Goal: Information Seeking & Learning: Find specific fact

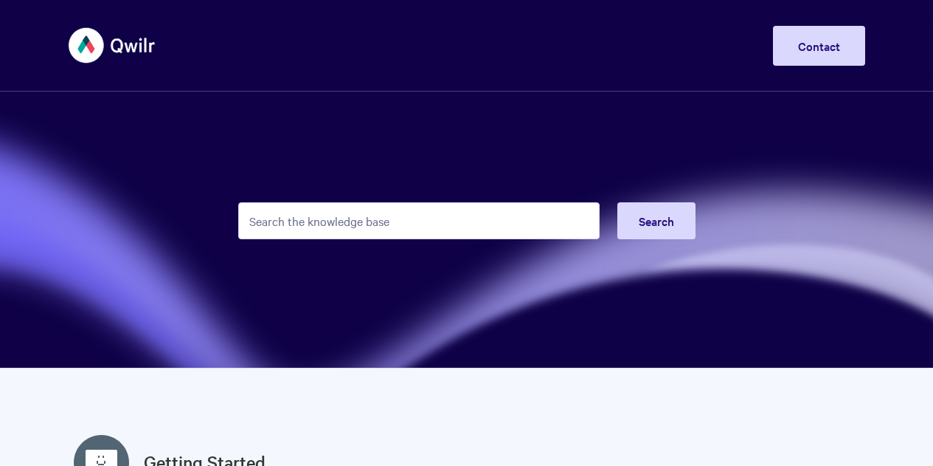
drag, startPoint x: 0, startPoint y: 0, endPoint x: 311, endPoint y: 224, distance: 383.8
click at [311, 224] on input "Search the knowledge base" at bounding box center [419, 220] width 362 height 37
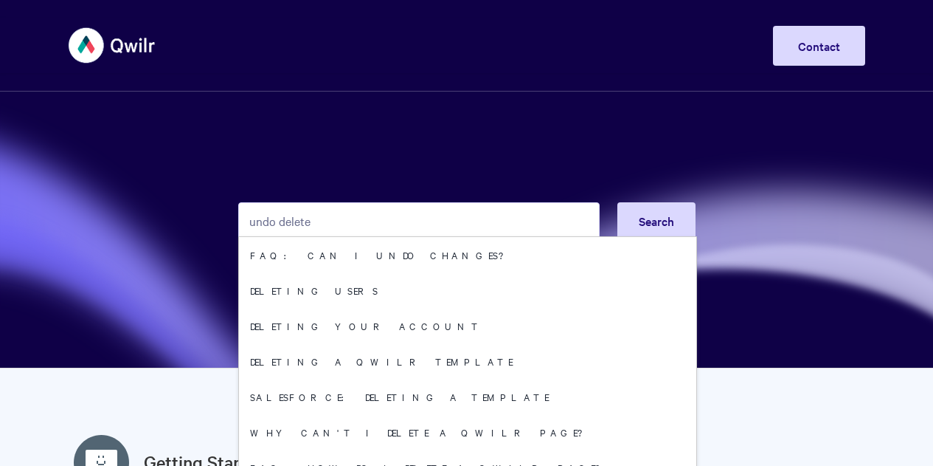
type input "undo delete"
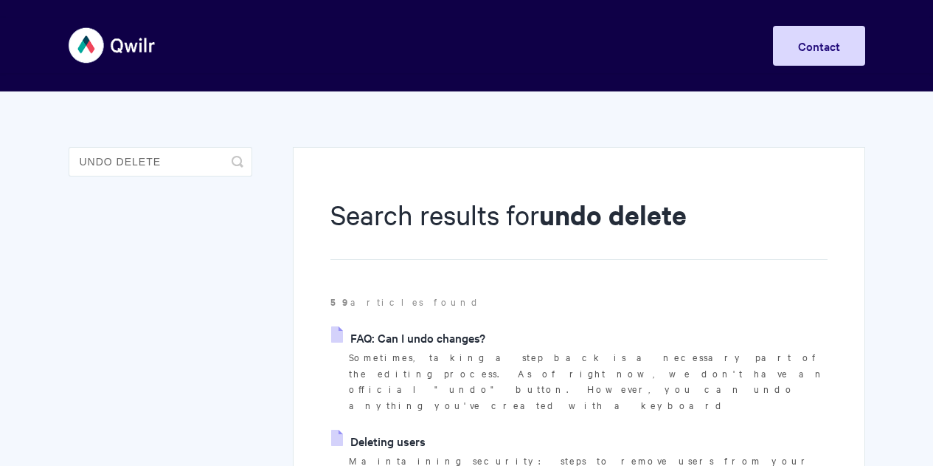
scroll to position [148, 0]
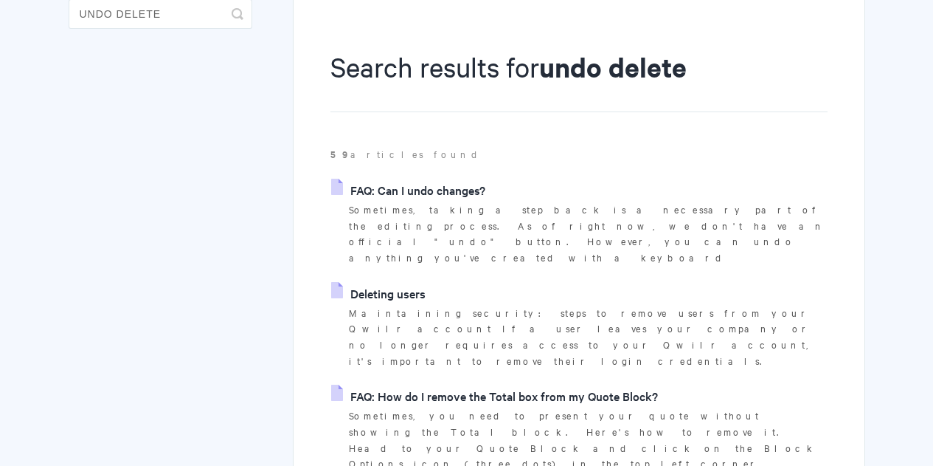
click at [411, 190] on link "FAQ: Can I undo changes?" at bounding box center [408, 190] width 154 height 22
